Goal: Transaction & Acquisition: Purchase product/service

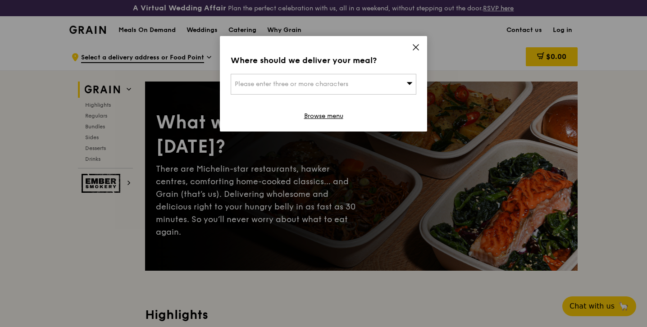
click at [336, 81] on span "Please enter three or more characters" at bounding box center [292, 84] width 114 height 8
click at [416, 47] on icon at bounding box center [415, 47] width 5 height 5
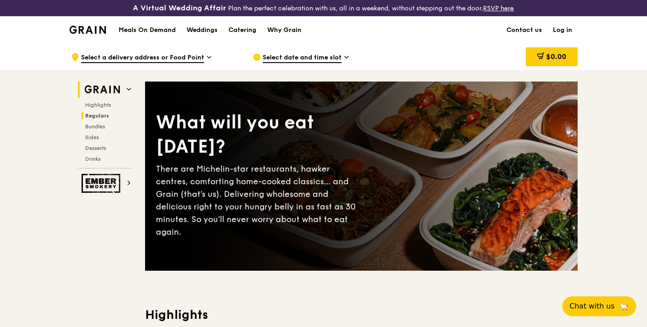
click at [104, 114] on span "Regulars" at bounding box center [97, 116] width 24 height 6
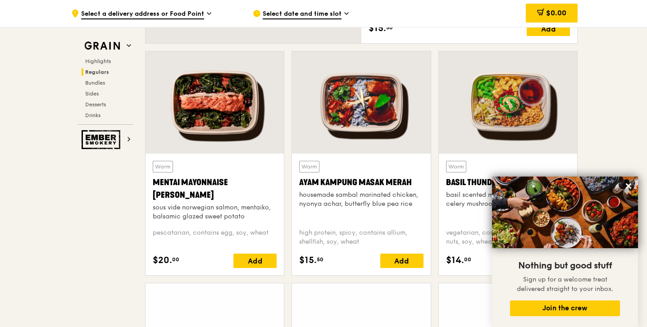
scroll to position [814, 0]
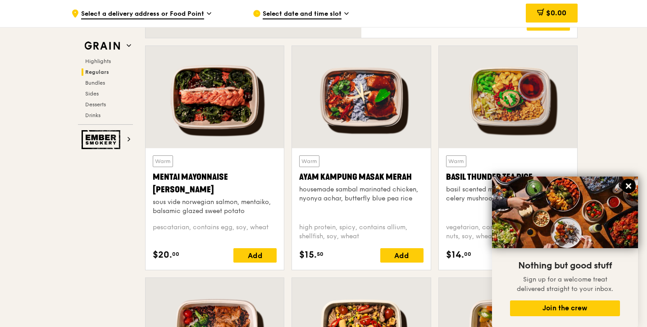
click at [629, 187] on icon at bounding box center [628, 186] width 5 height 5
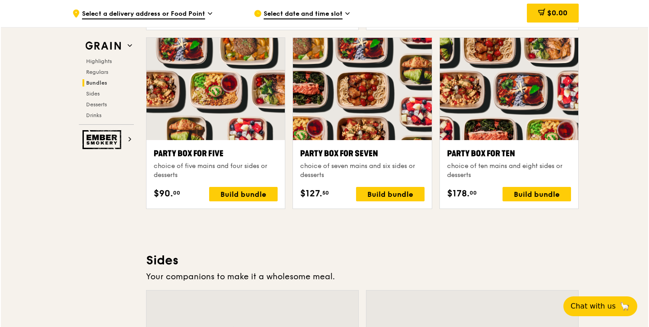
scroll to position [1816, 0]
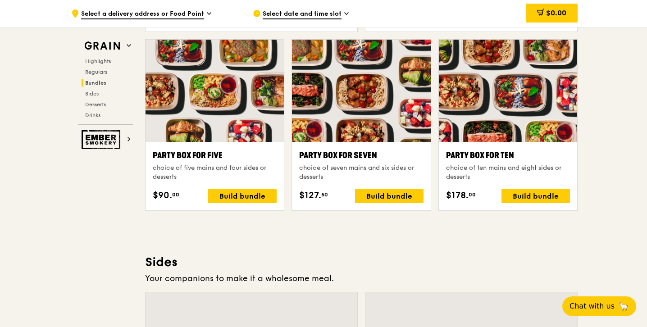
click at [529, 146] on div "Party Box for Ten choice of ten mains and eight sides or desserts $178. 00 Buil…" at bounding box center [508, 176] width 138 height 69
click at [487, 148] on div "Party Box for Ten choice of ten mains and eight sides or desserts $178. 00 Buil…" at bounding box center [508, 176] width 138 height 69
click at [481, 158] on div "Party Box for Ten" at bounding box center [508, 155] width 124 height 13
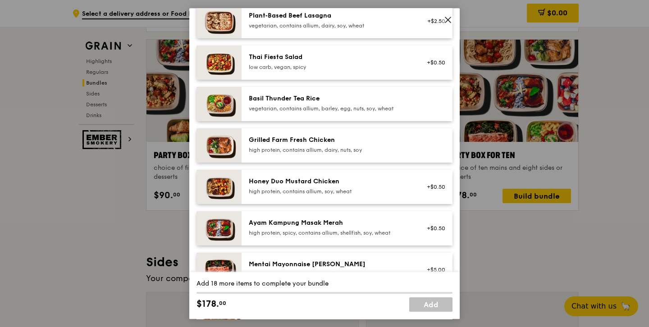
scroll to position [148, 0]
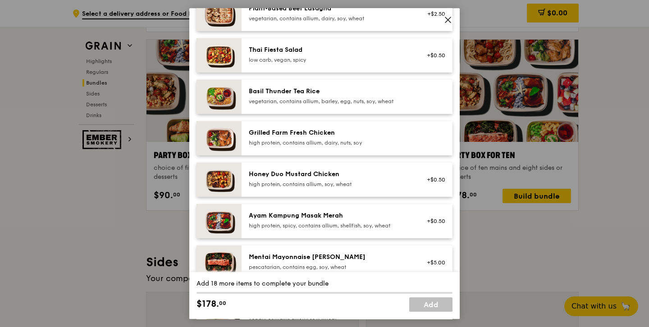
click at [376, 125] on div "Grilled Farm Fresh Chicken high protein, contains allium, dairy, nuts, soy" at bounding box center [347, 138] width 211 height 34
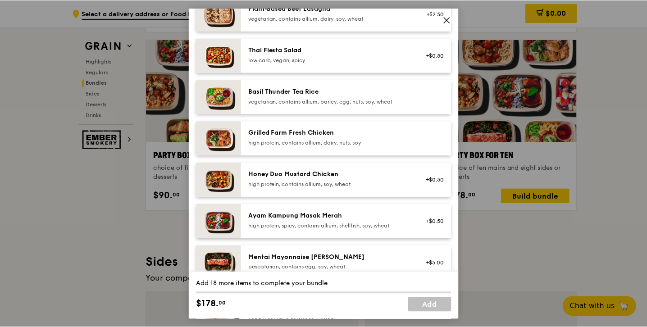
scroll to position [1816, 0]
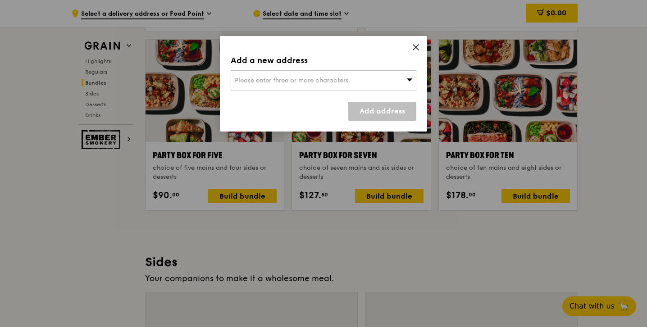
click at [416, 46] on icon at bounding box center [415, 47] width 5 height 5
